Goal: Information Seeking & Learning: Learn about a topic

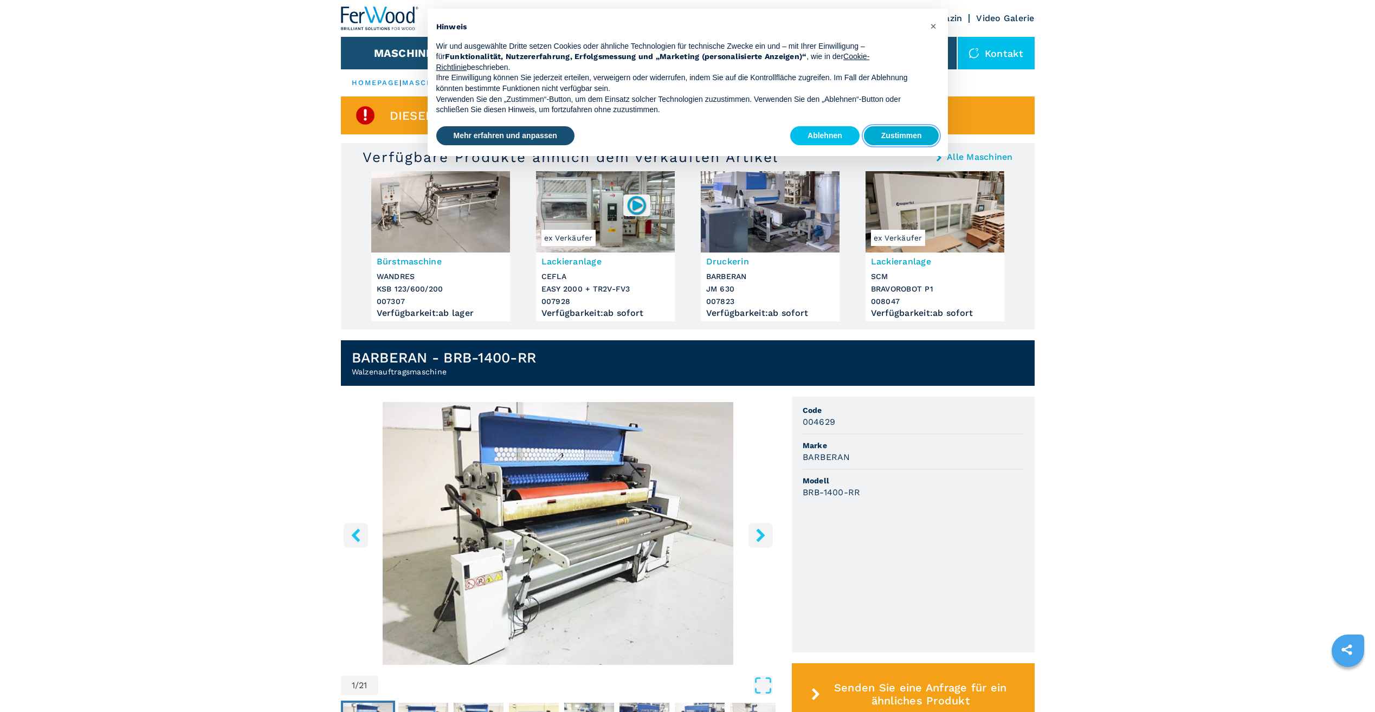
click at [880, 141] on button "Zustimmen" at bounding box center [901, 136] width 75 height 20
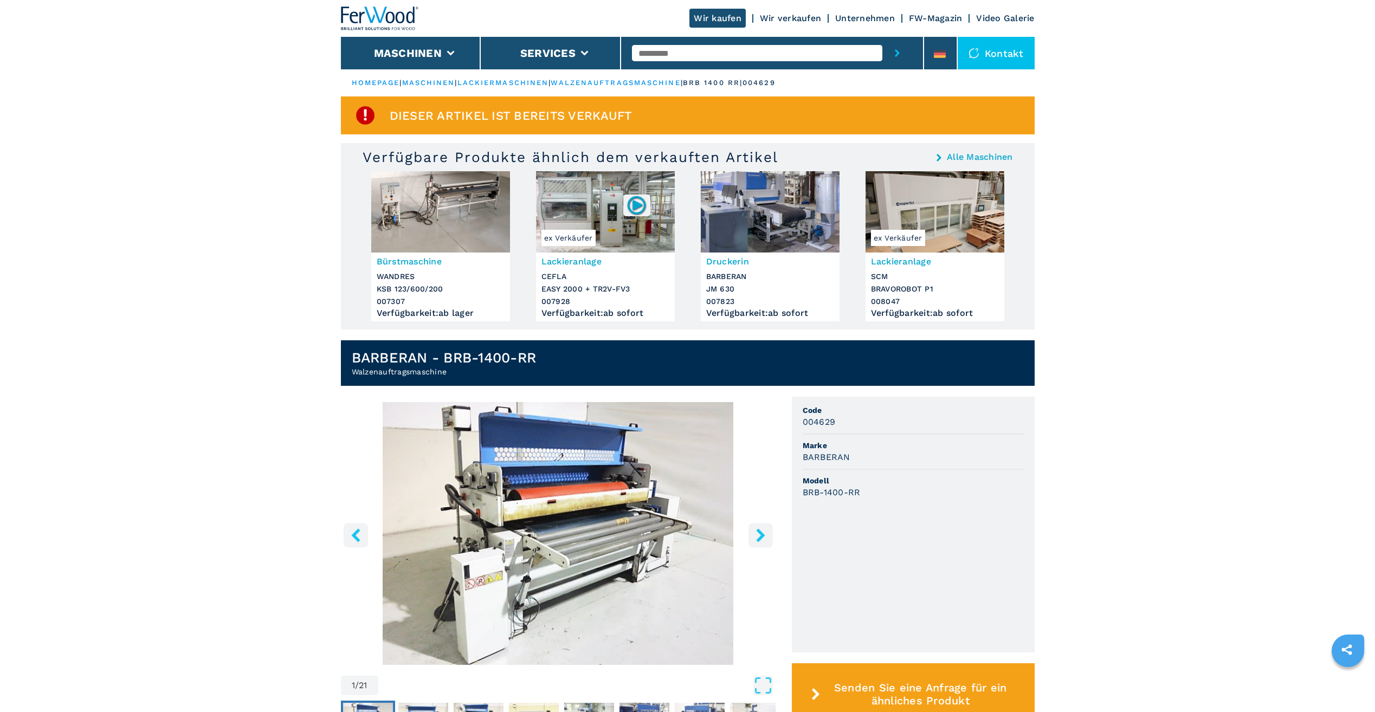
scroll to position [217, 0]
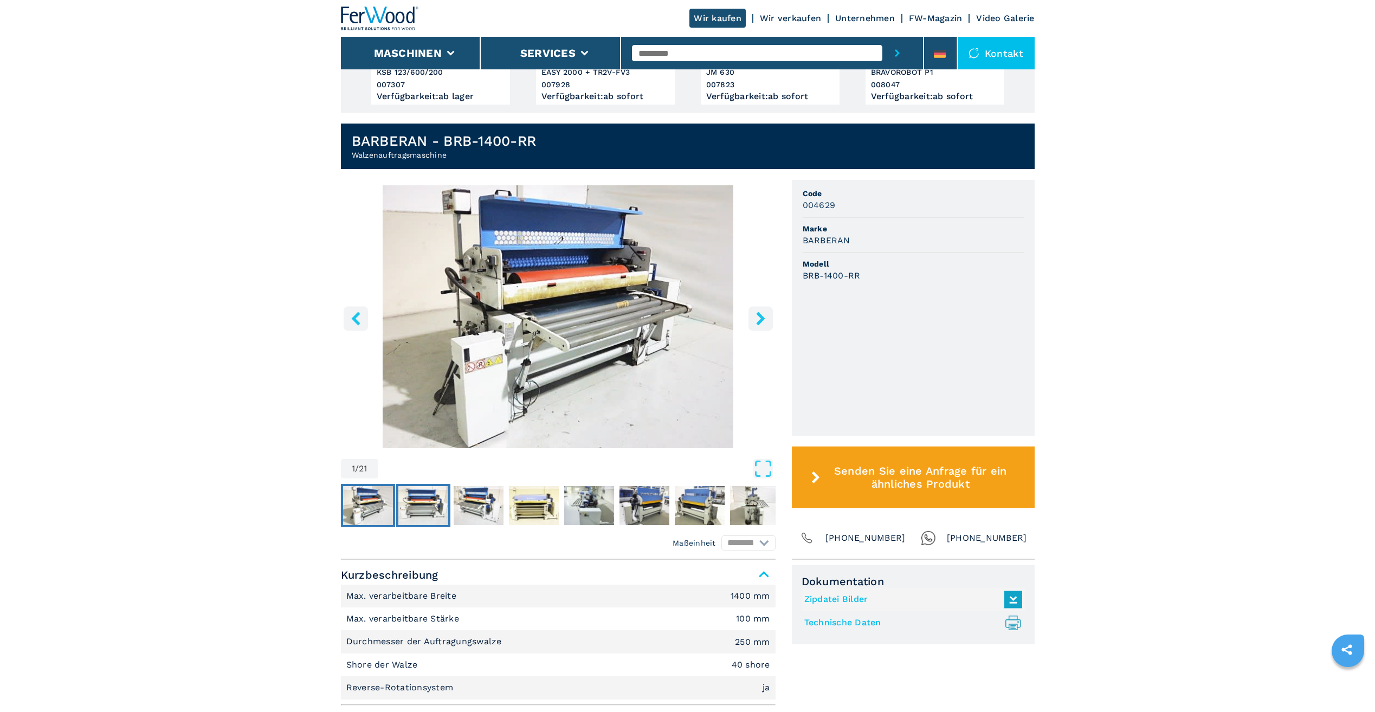
click at [429, 503] on img "Go to Slide 2" at bounding box center [423, 505] width 50 height 39
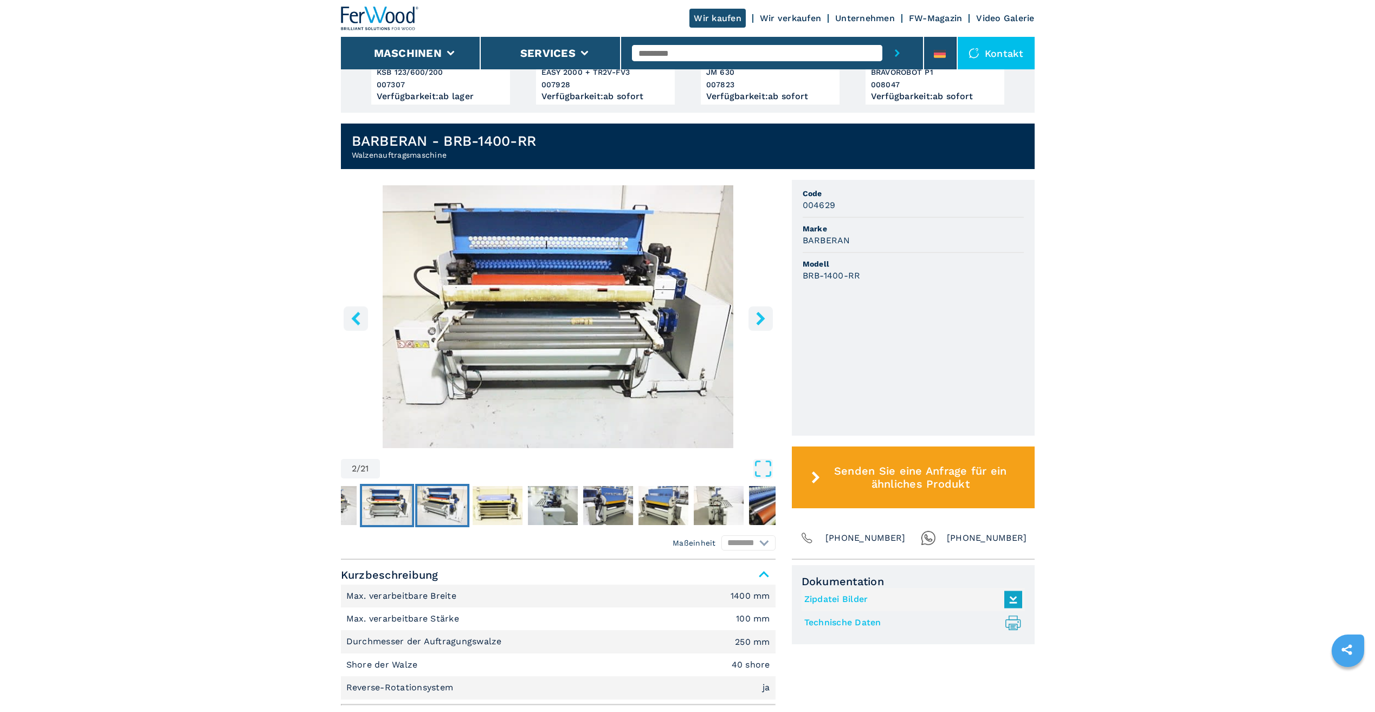
click at [448, 503] on img "Go to Slide 3" at bounding box center [442, 505] width 50 height 39
click at [480, 504] on img "Go to Slide 4" at bounding box center [498, 505] width 50 height 39
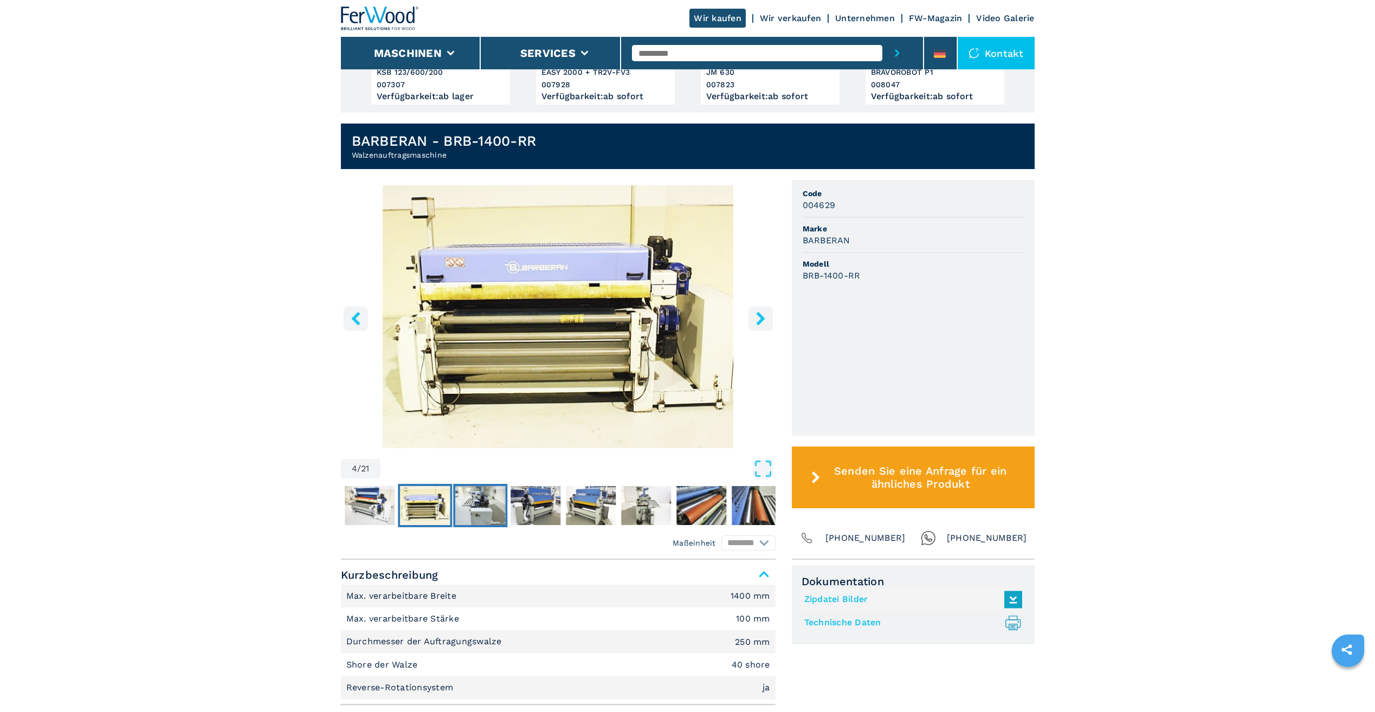
click at [486, 509] on img "Go to Slide 5" at bounding box center [480, 505] width 50 height 39
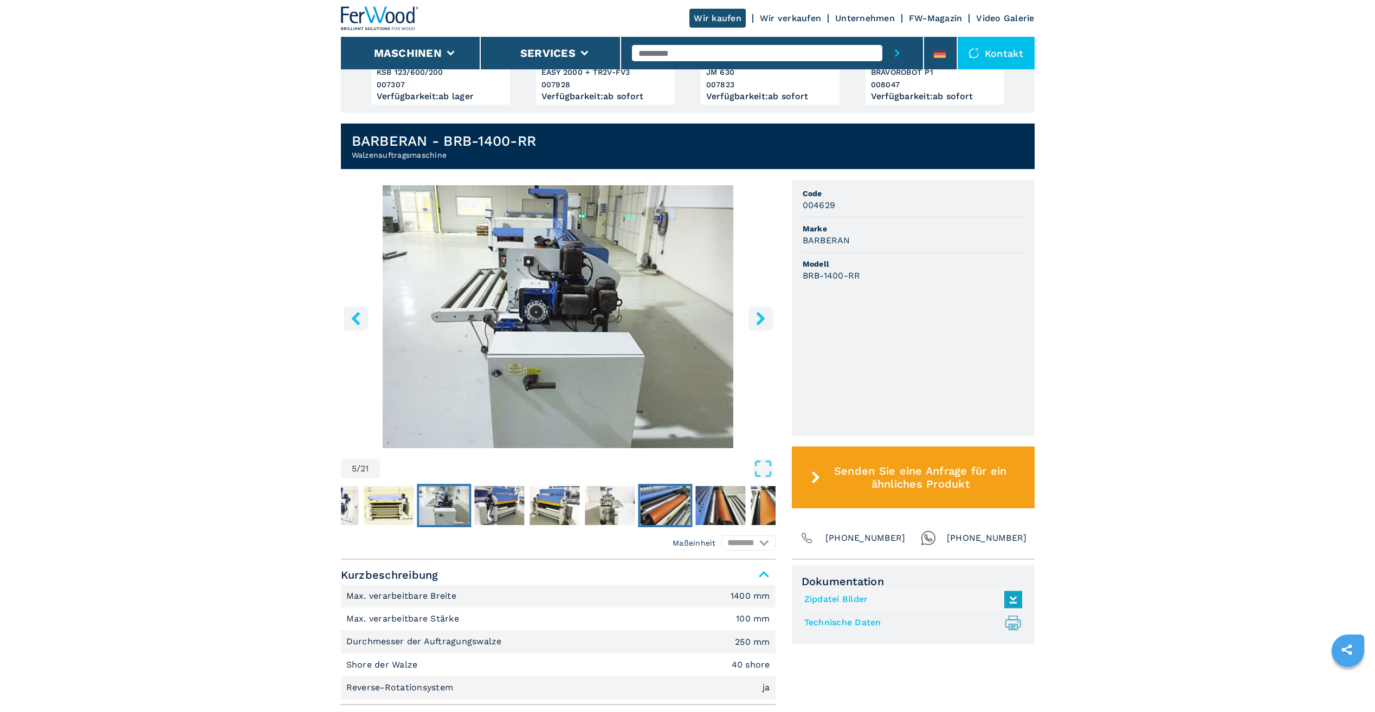
click at [653, 496] on img "Go to Slide 9" at bounding box center [665, 505] width 50 height 39
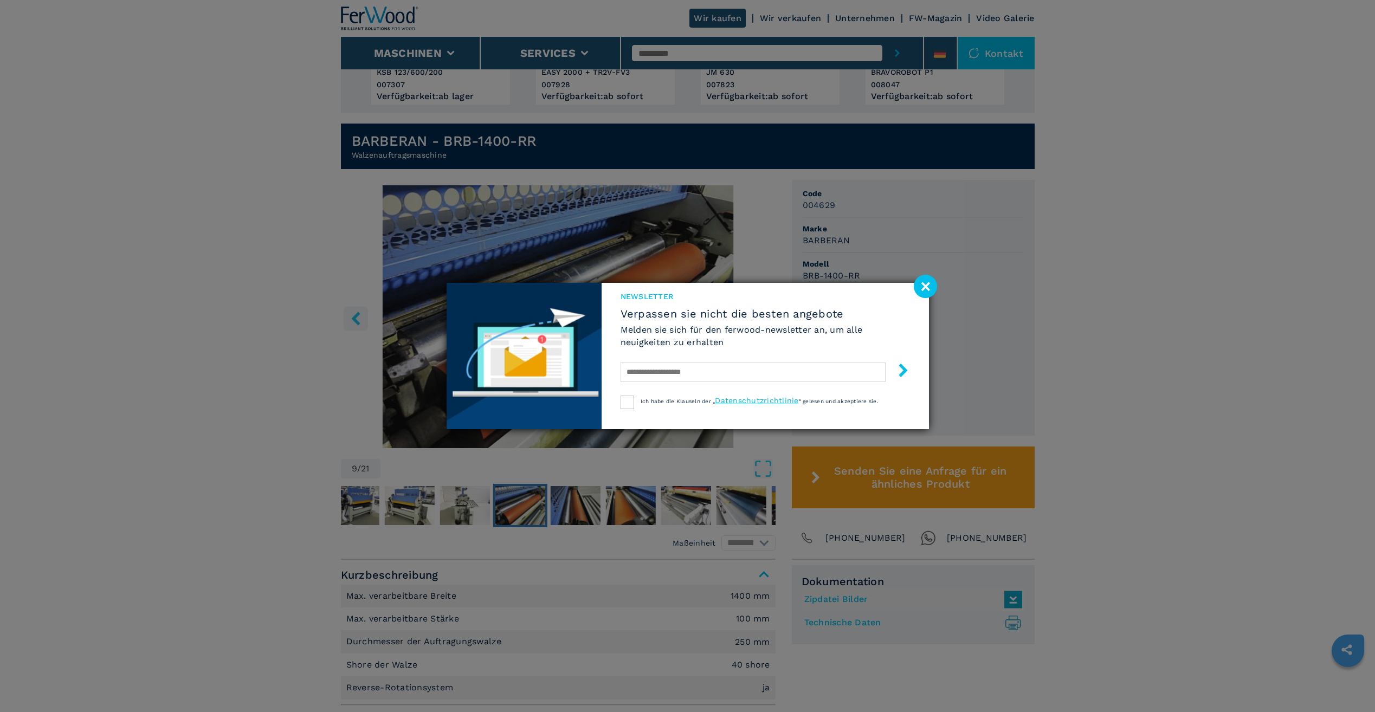
click at [921, 285] on image at bounding box center [925, 286] width 23 height 23
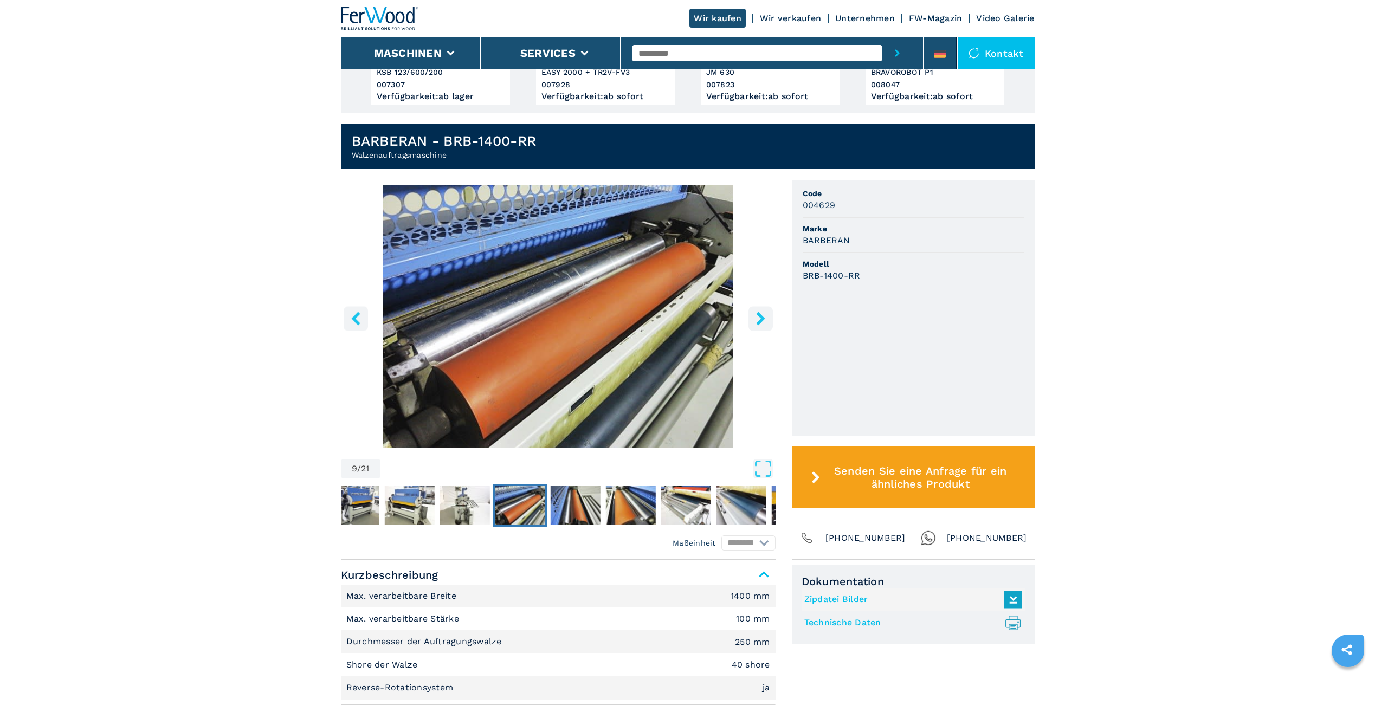
click at [765, 320] on icon "right-button" at bounding box center [761, 319] width 14 height 14
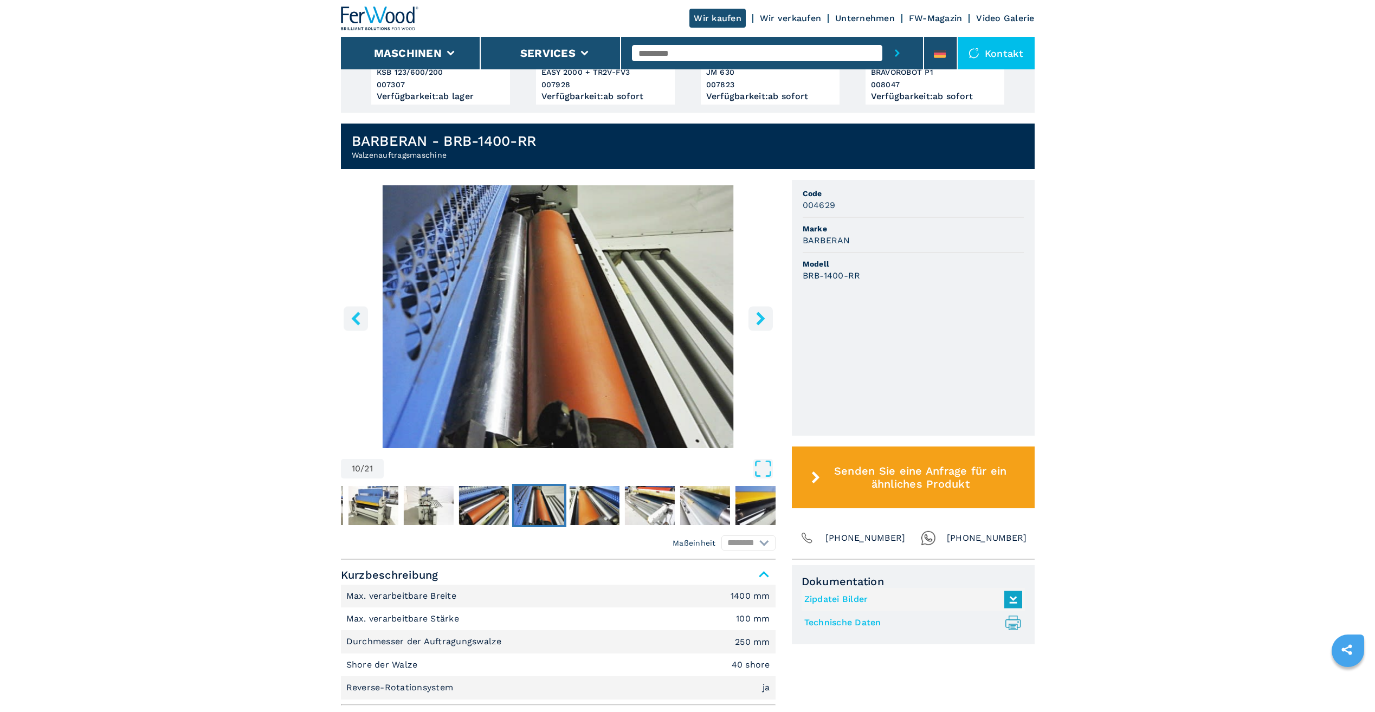
click at [358, 322] on icon "left-button" at bounding box center [355, 319] width 9 height 14
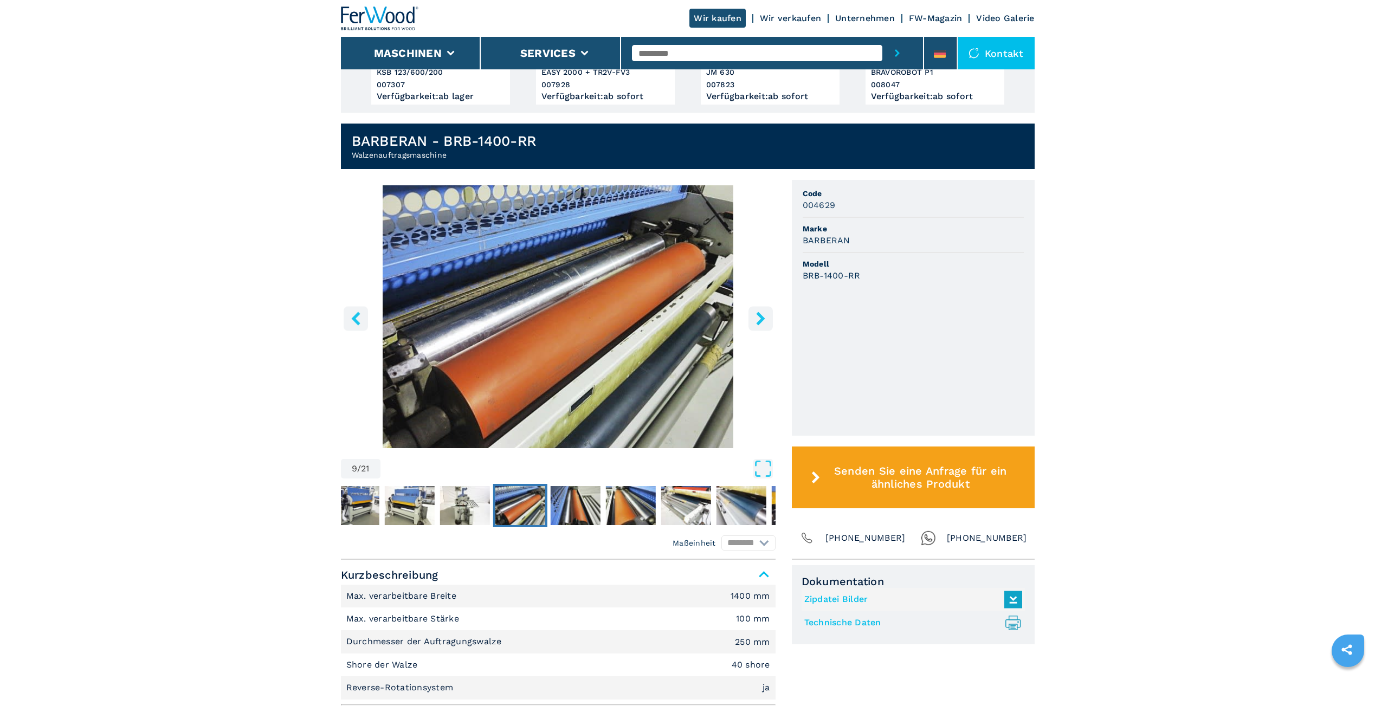
click at [756, 312] on icon "right-button" at bounding box center [761, 319] width 14 height 14
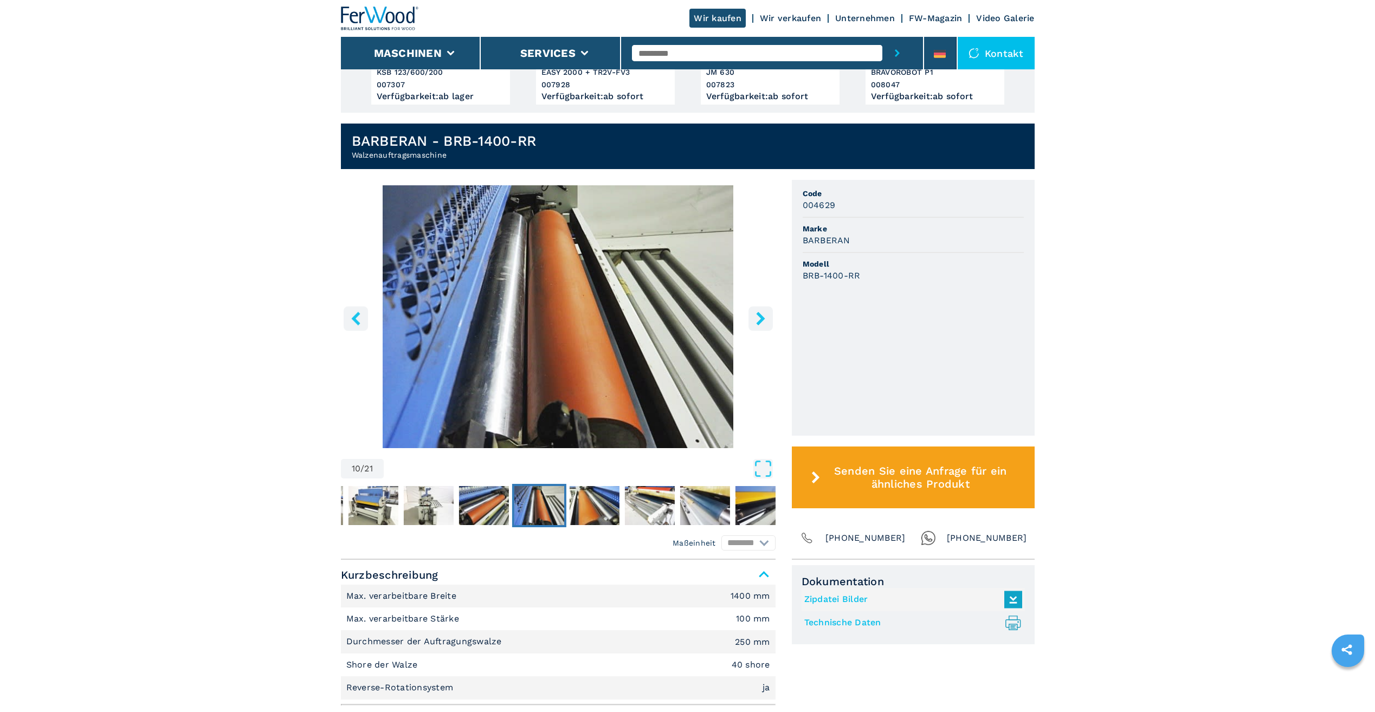
click at [756, 312] on icon "right-button" at bounding box center [761, 319] width 14 height 14
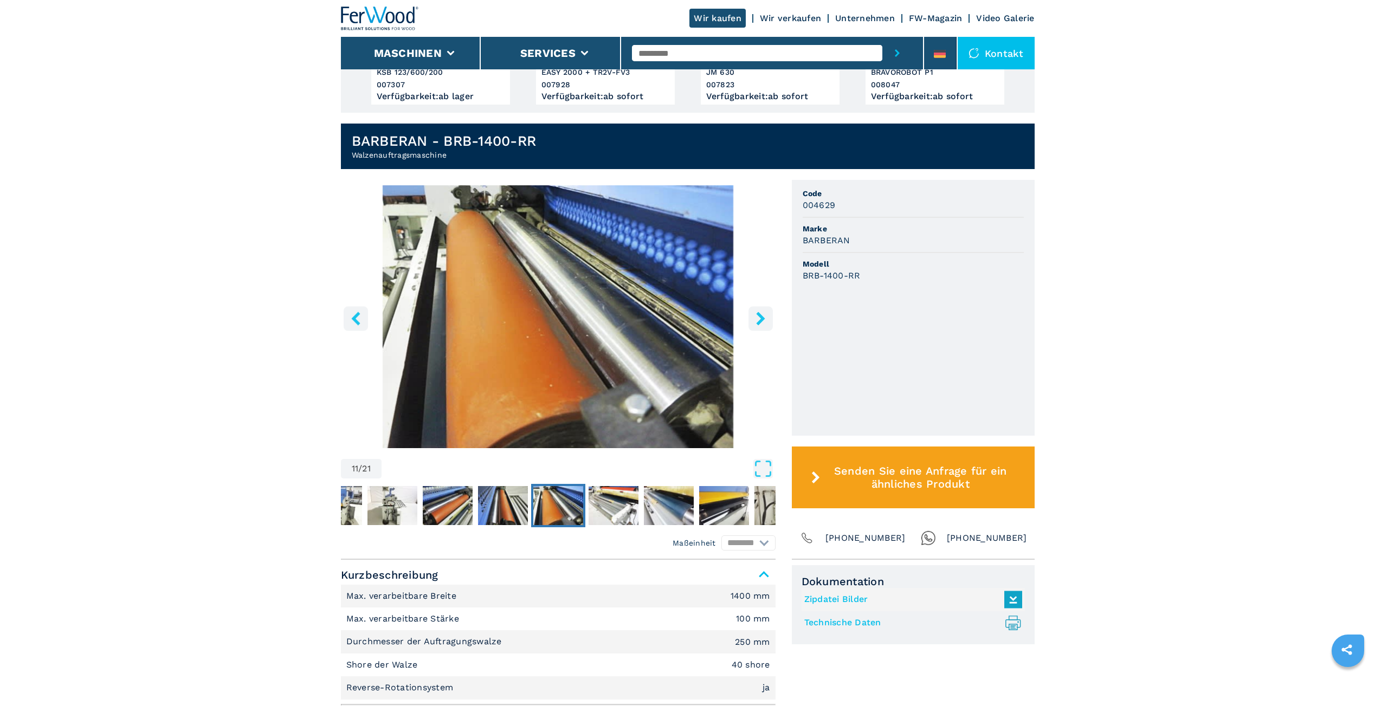
click at [756, 312] on icon "right-button" at bounding box center [761, 319] width 14 height 14
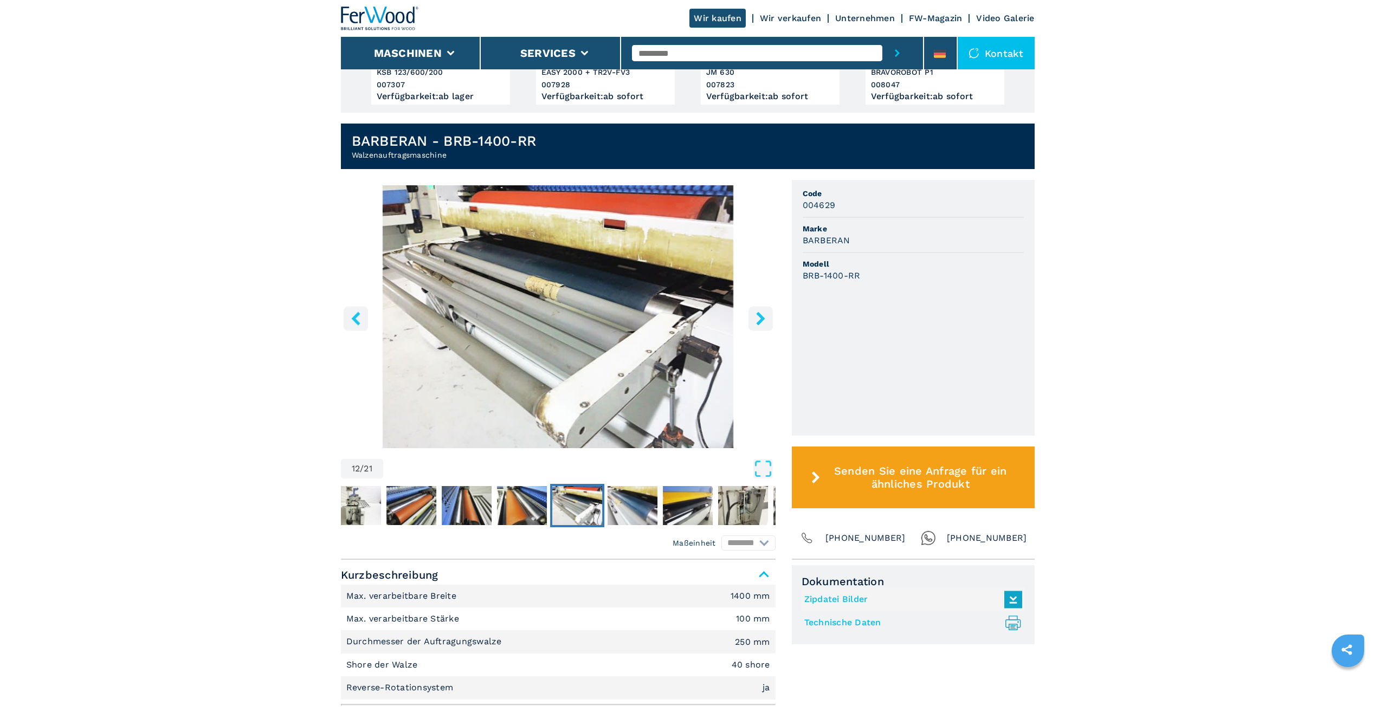
click at [756, 312] on icon "right-button" at bounding box center [761, 319] width 14 height 14
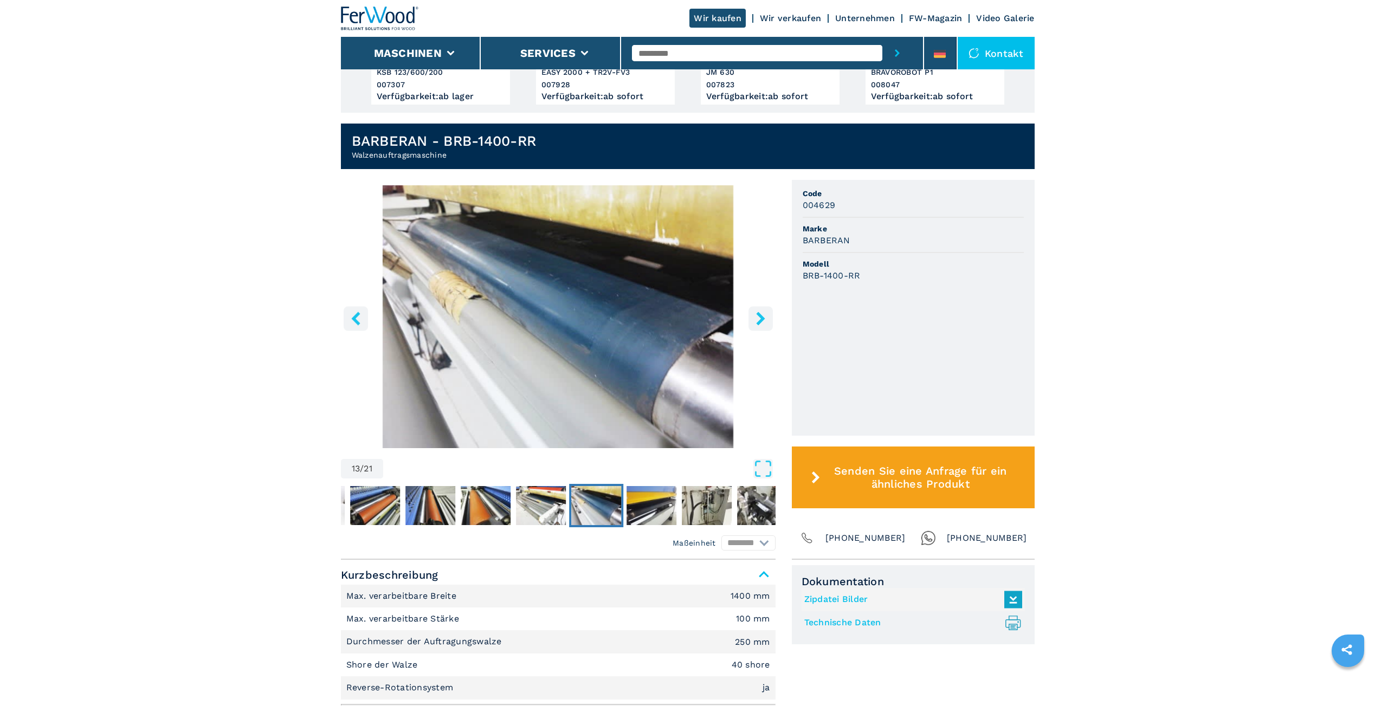
click at [756, 312] on icon "right-button" at bounding box center [761, 319] width 14 height 14
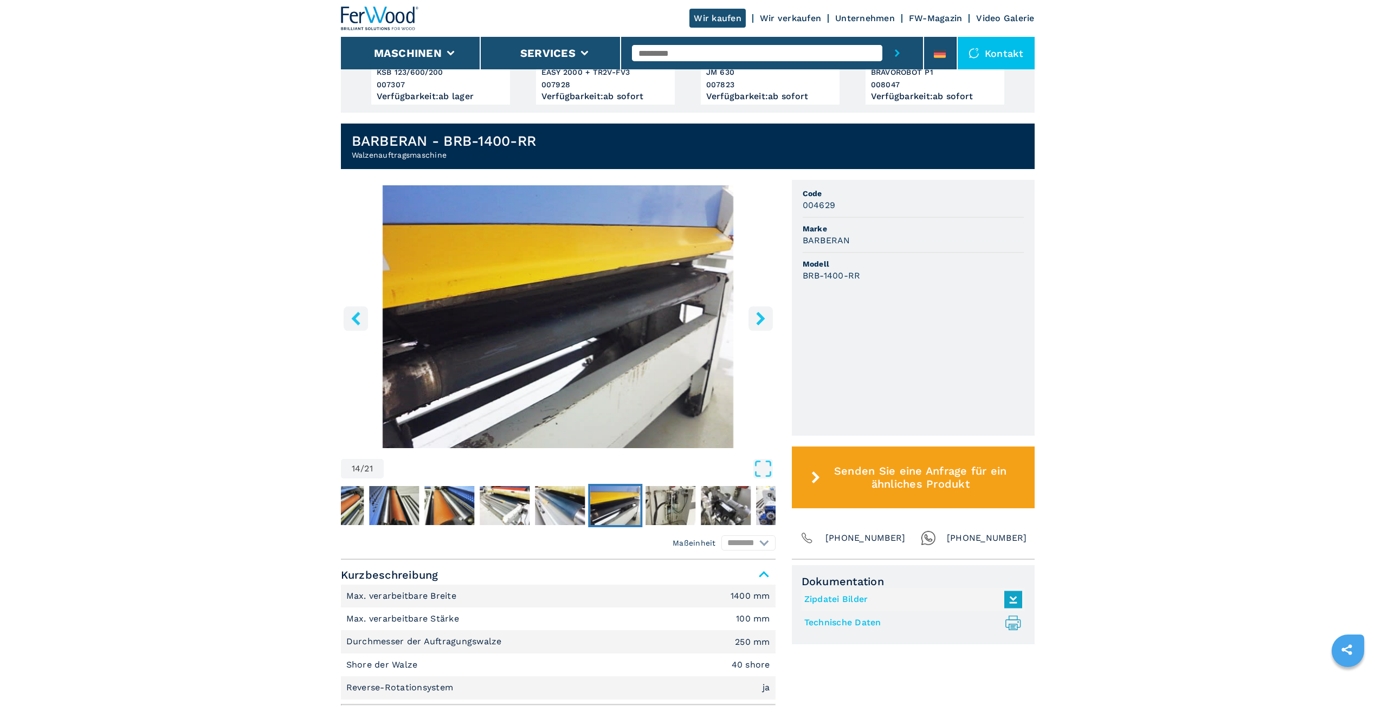
click at [756, 312] on icon "right-button" at bounding box center [761, 319] width 14 height 14
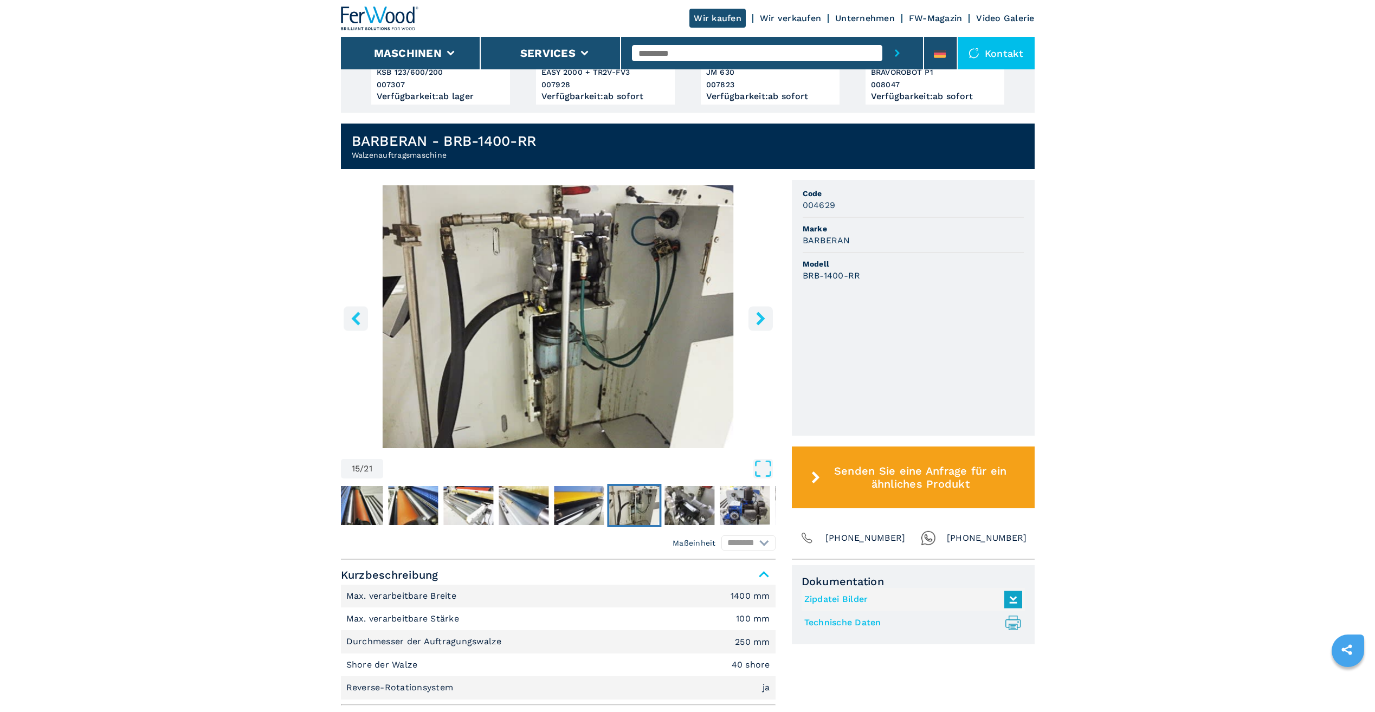
click at [756, 312] on icon "right-button" at bounding box center [761, 319] width 14 height 14
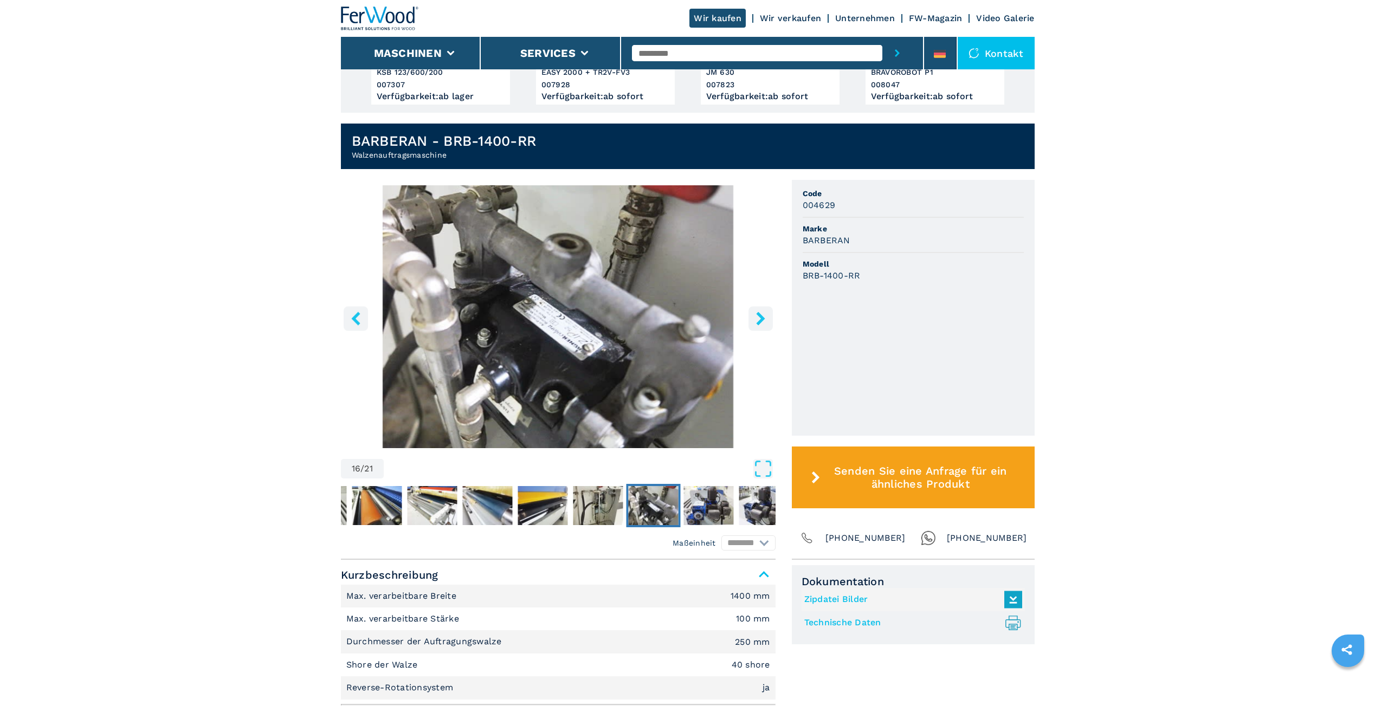
click at [756, 312] on icon "right-button" at bounding box center [761, 319] width 14 height 14
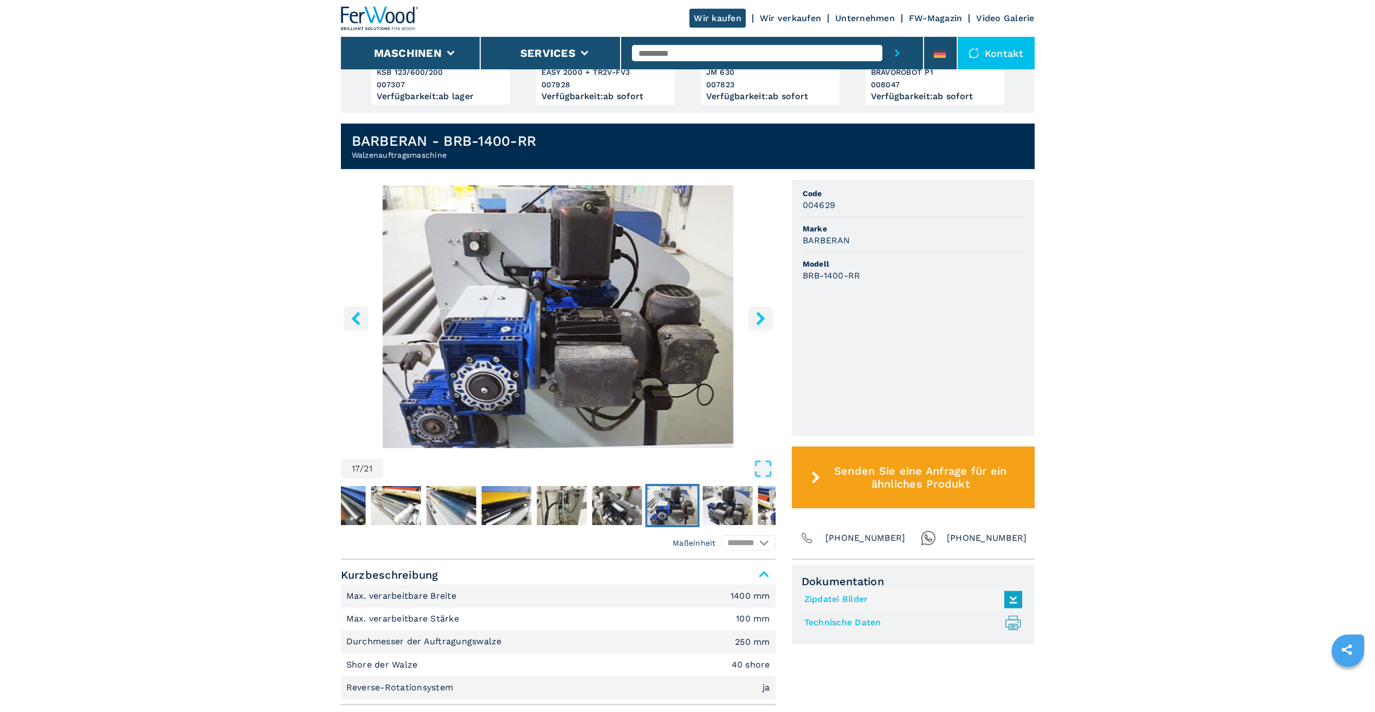
click at [756, 312] on icon "right-button" at bounding box center [761, 319] width 14 height 14
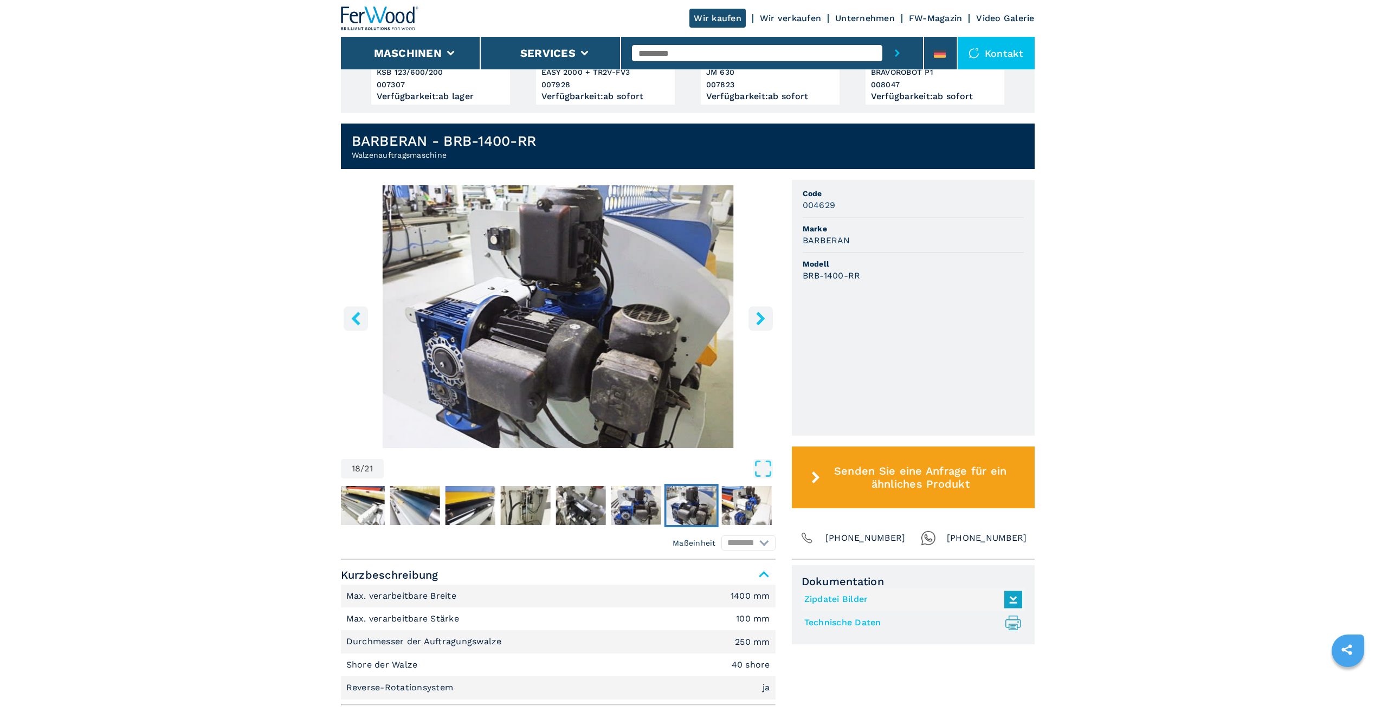
click at [756, 312] on icon "right-button" at bounding box center [761, 319] width 14 height 14
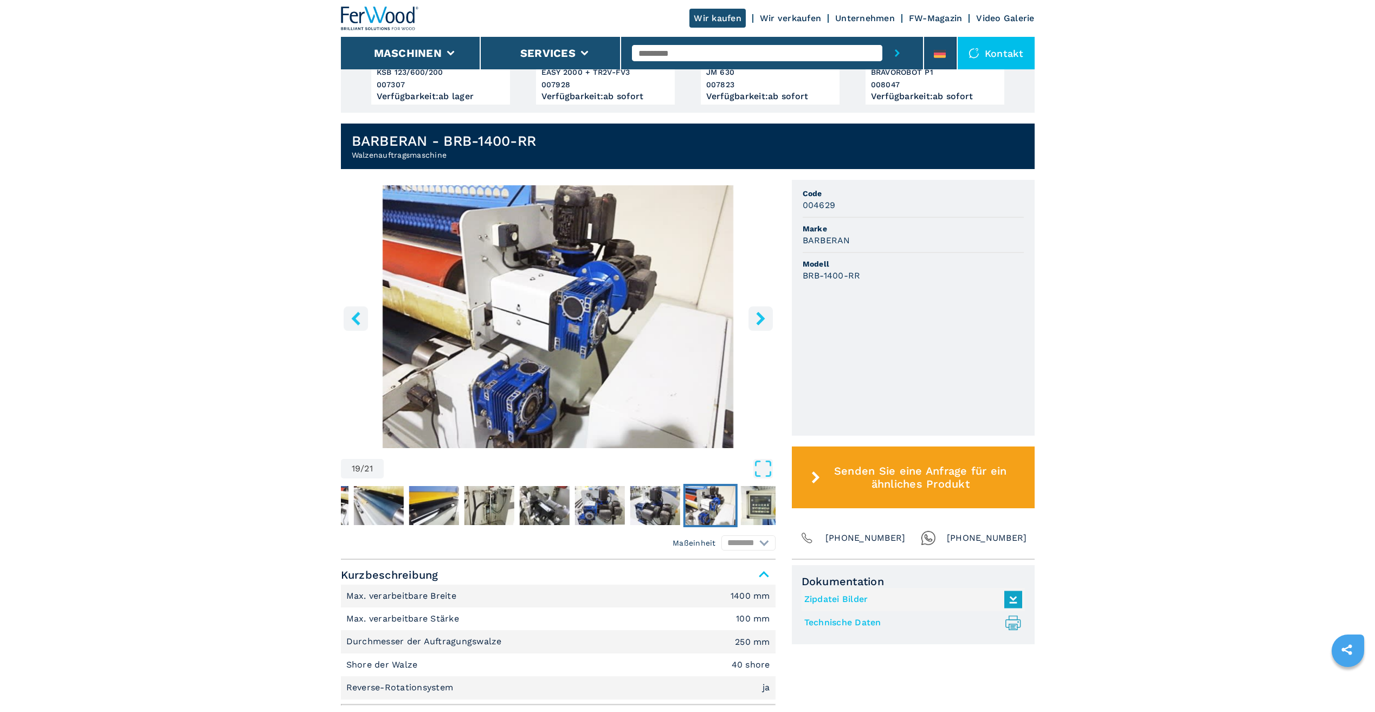
click at [756, 312] on icon "right-button" at bounding box center [761, 319] width 14 height 14
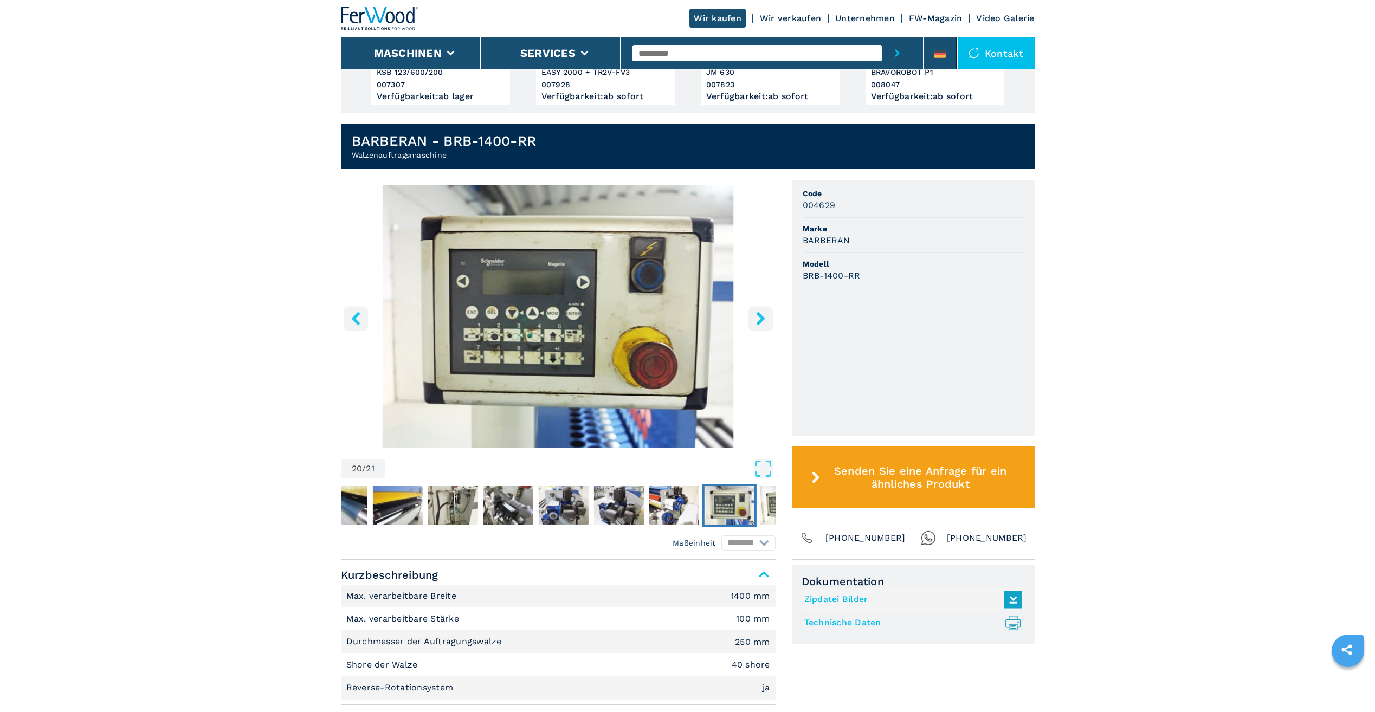
click at [756, 312] on icon "right-button" at bounding box center [761, 319] width 14 height 14
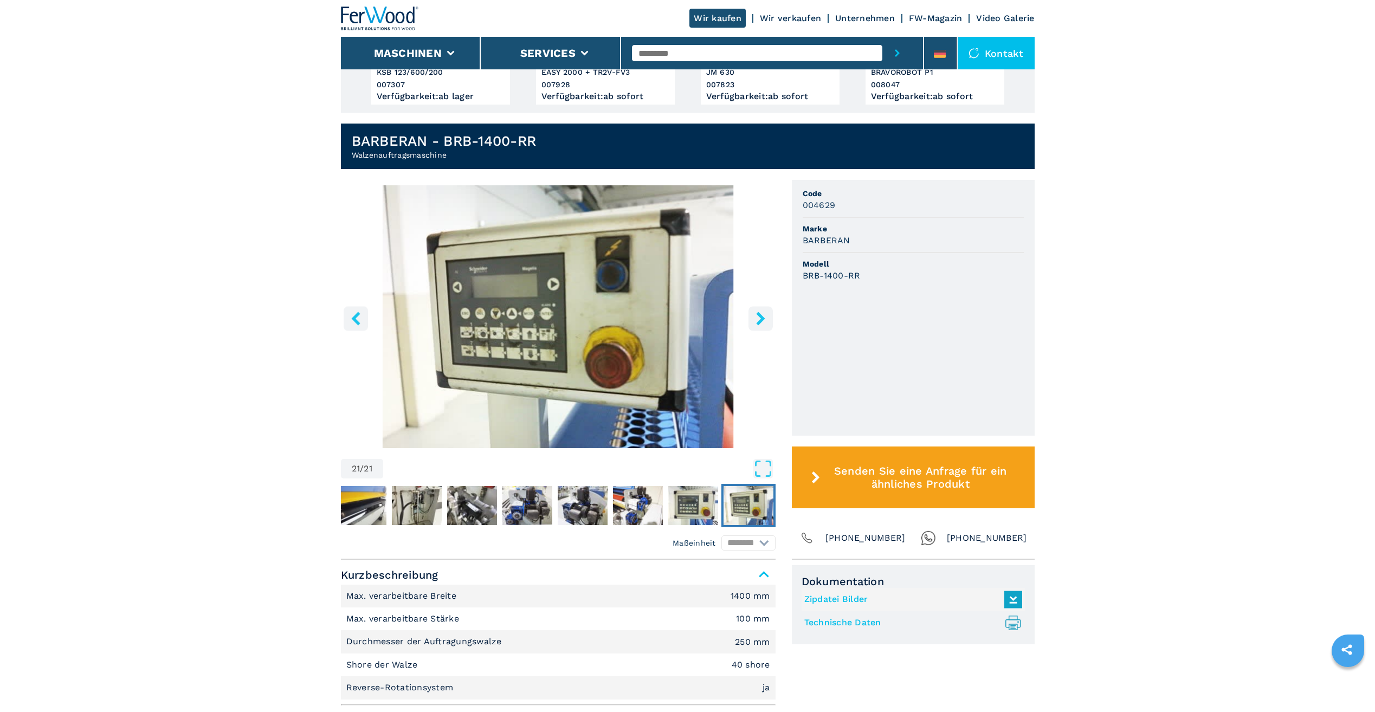
click at [756, 312] on icon "right-button" at bounding box center [761, 319] width 14 height 14
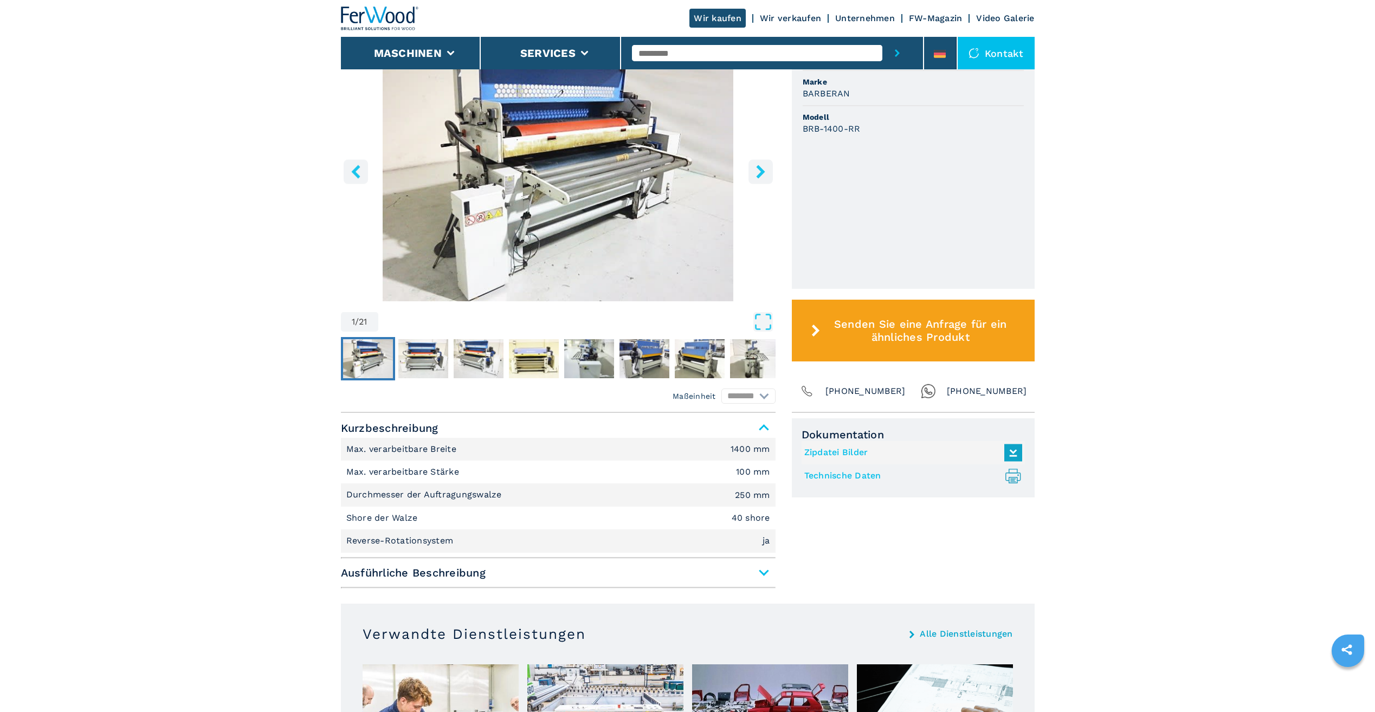
scroll to position [542, 0]
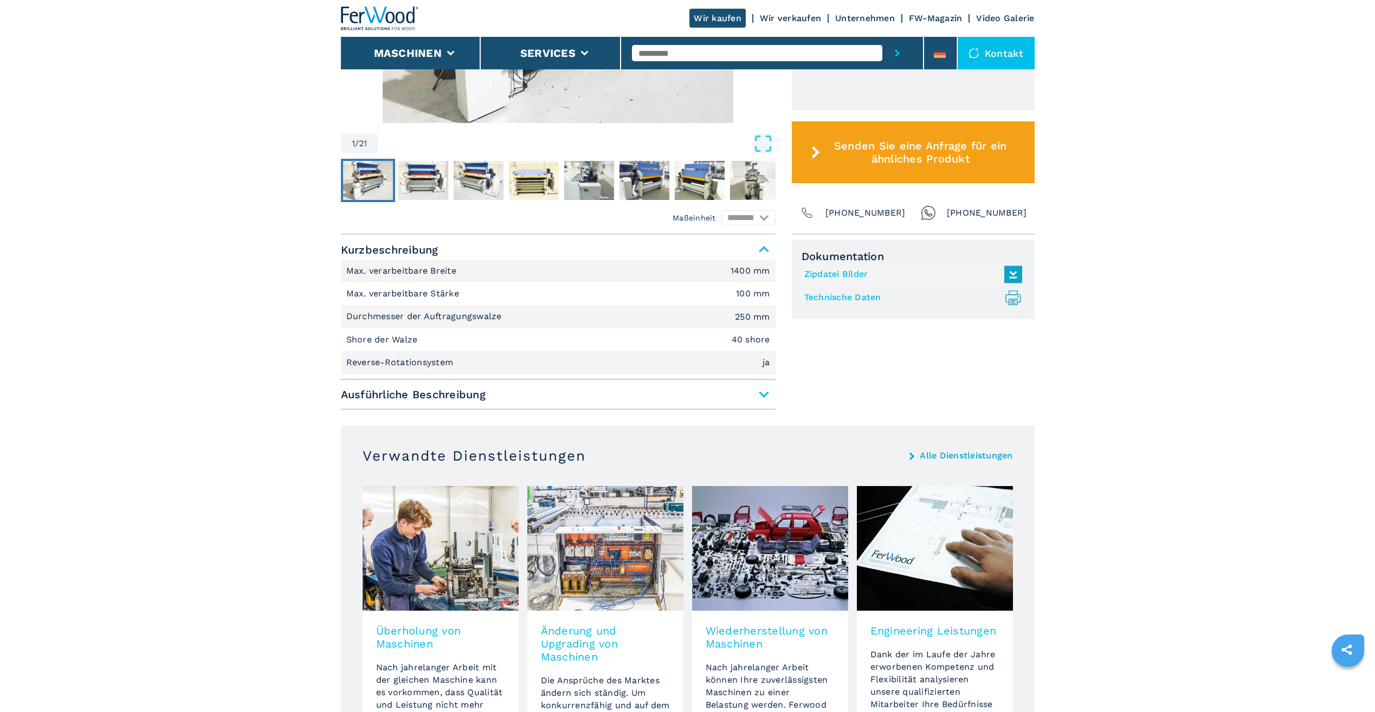
click at [768, 395] on span "Ausführliche Beschreibung" at bounding box center [558, 395] width 435 height 20
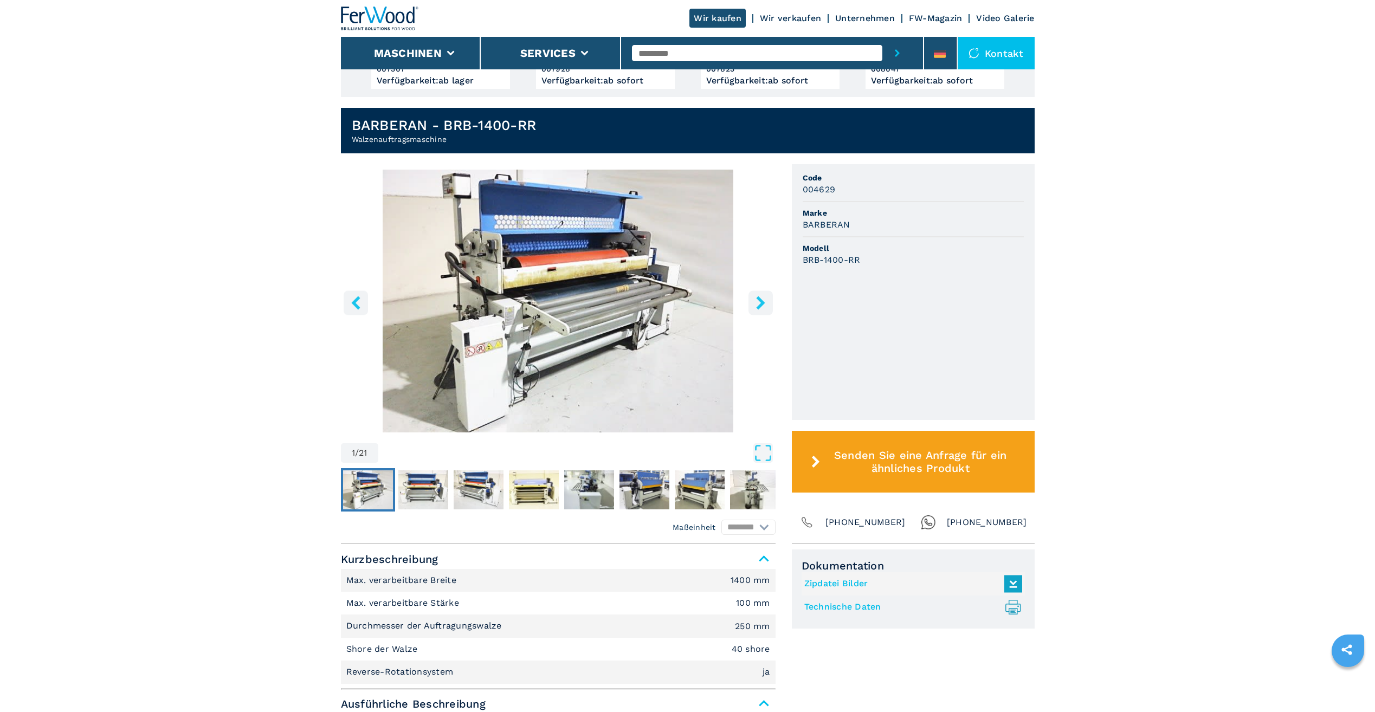
scroll to position [108, 0]
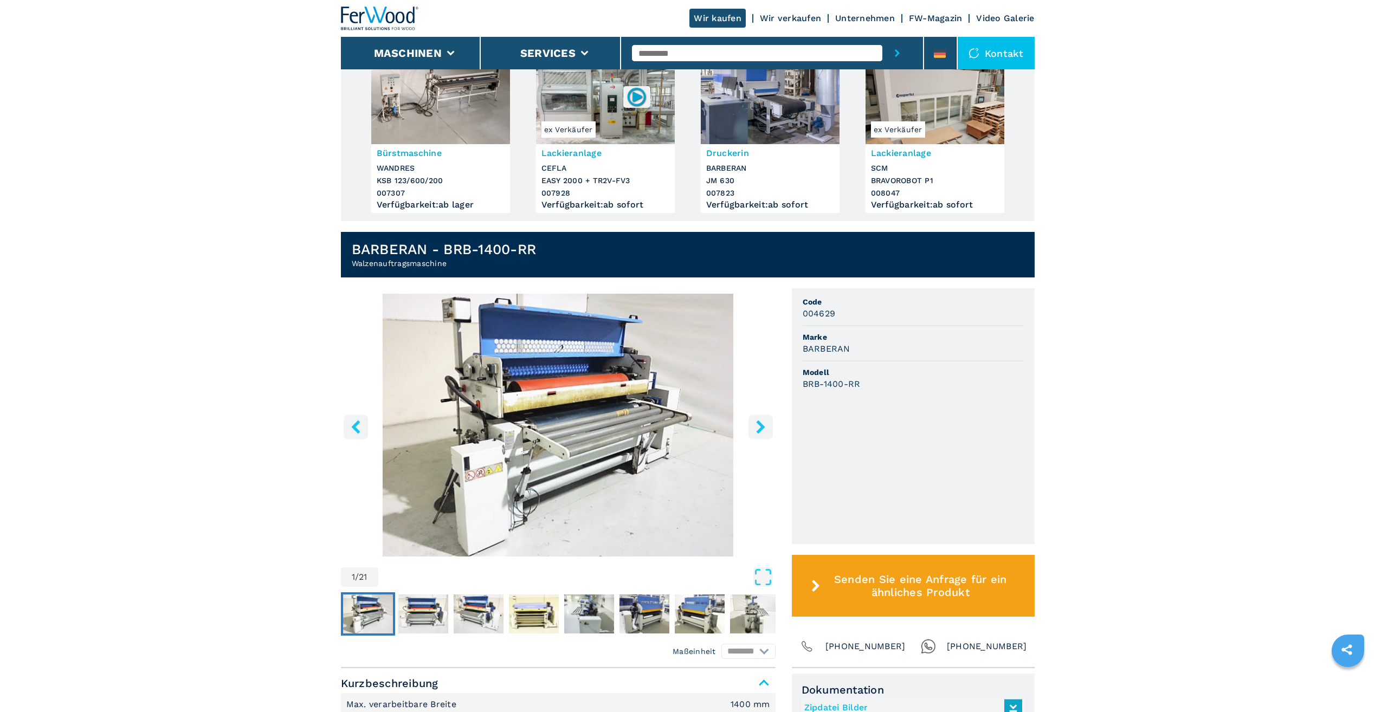
drag, startPoint x: 215, startPoint y: 398, endPoint x: 215, endPoint y: 379, distance: 19.0
